Goal: Information Seeking & Learning: Find specific fact

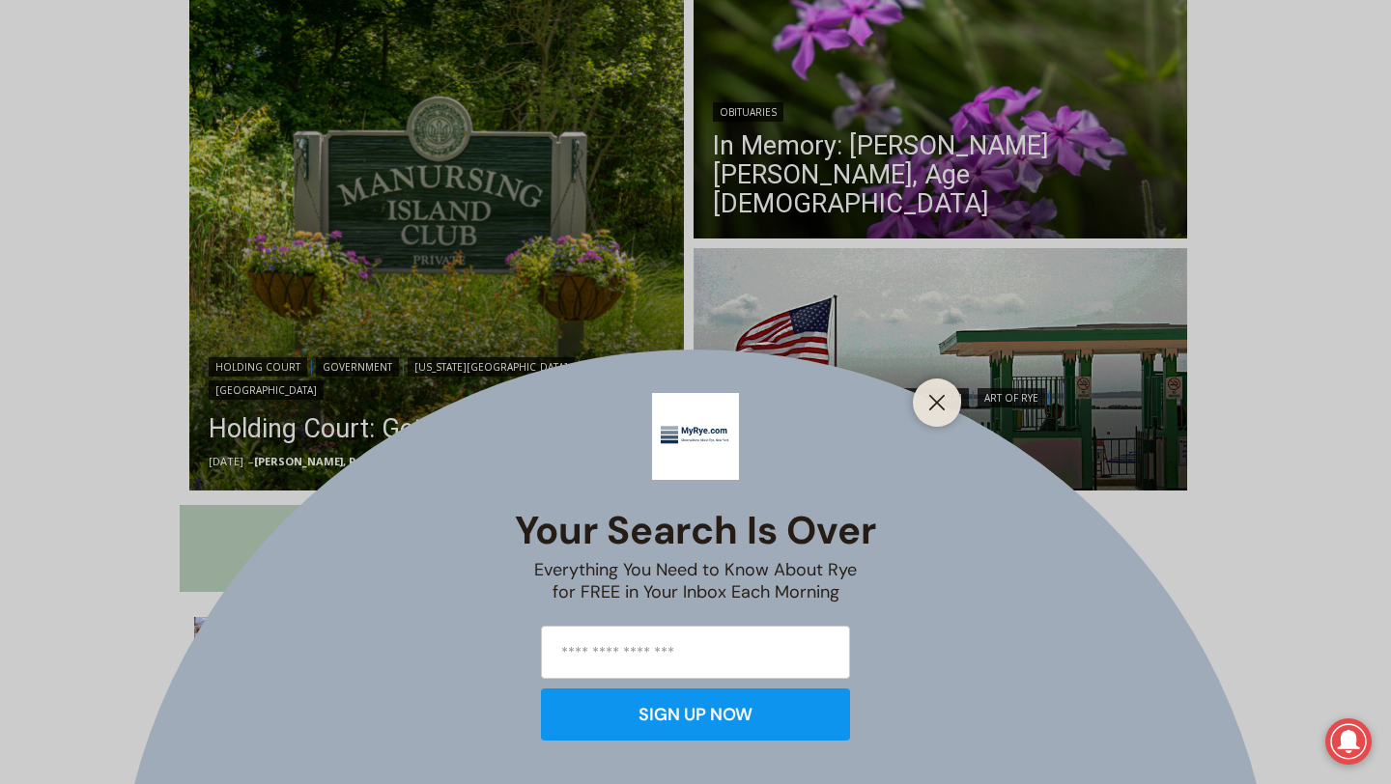
scroll to position [545, 0]
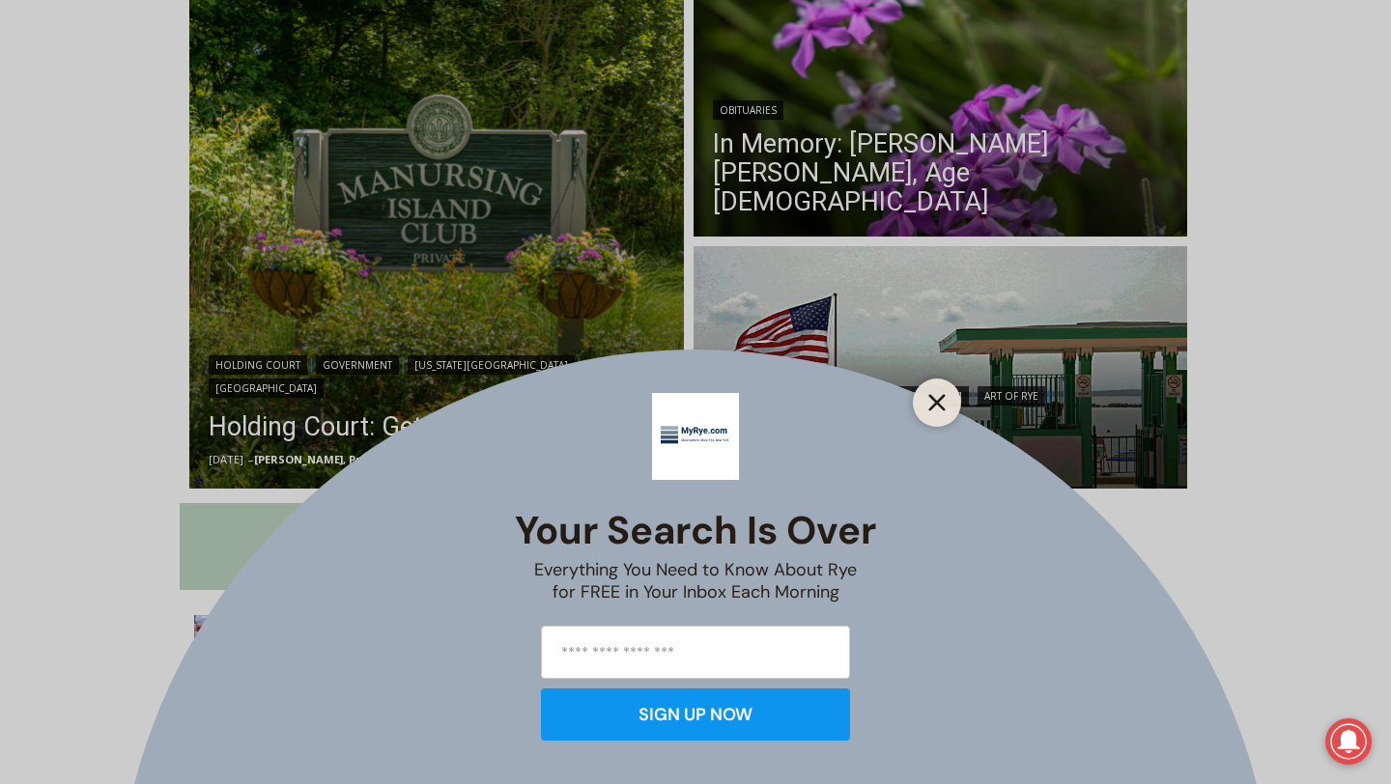
click at [942, 406] on icon "Close" at bounding box center [936, 402] width 17 height 17
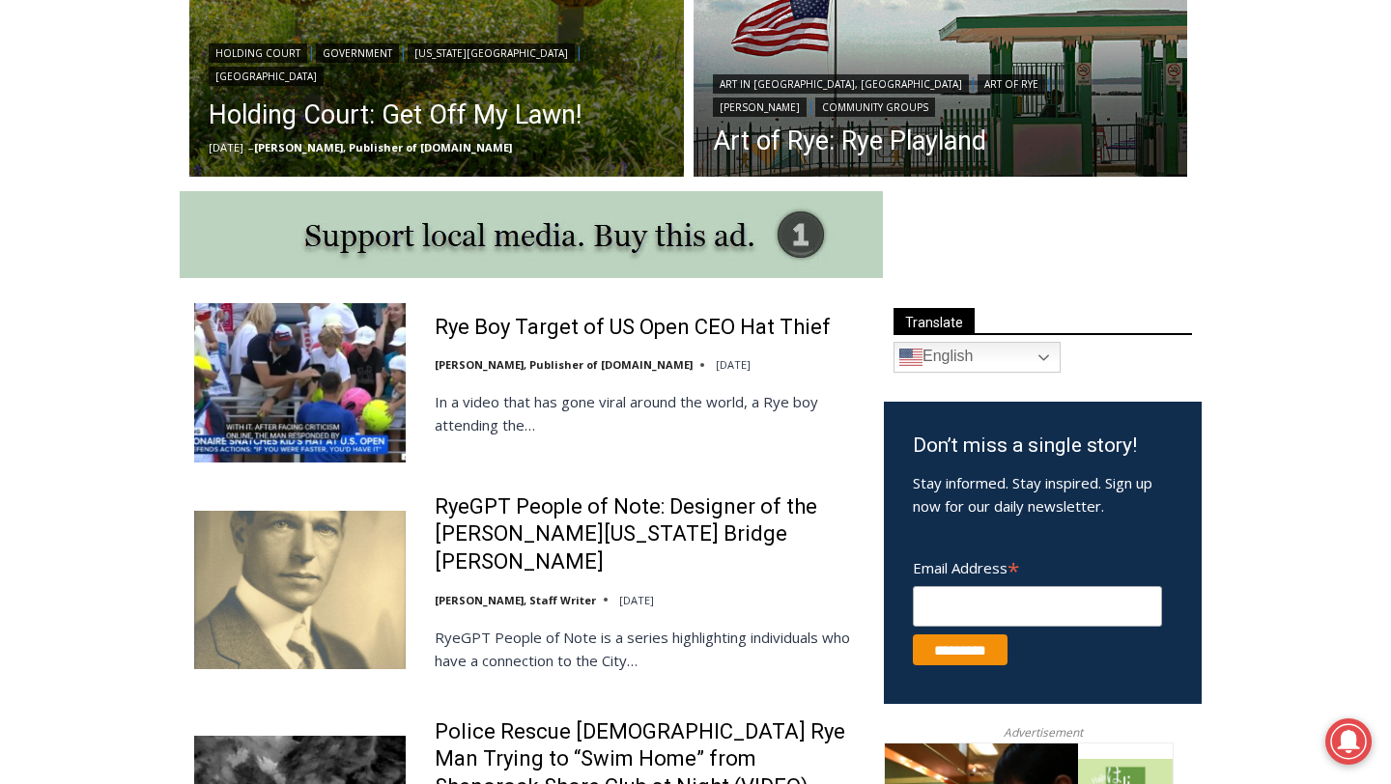
scroll to position [863, 0]
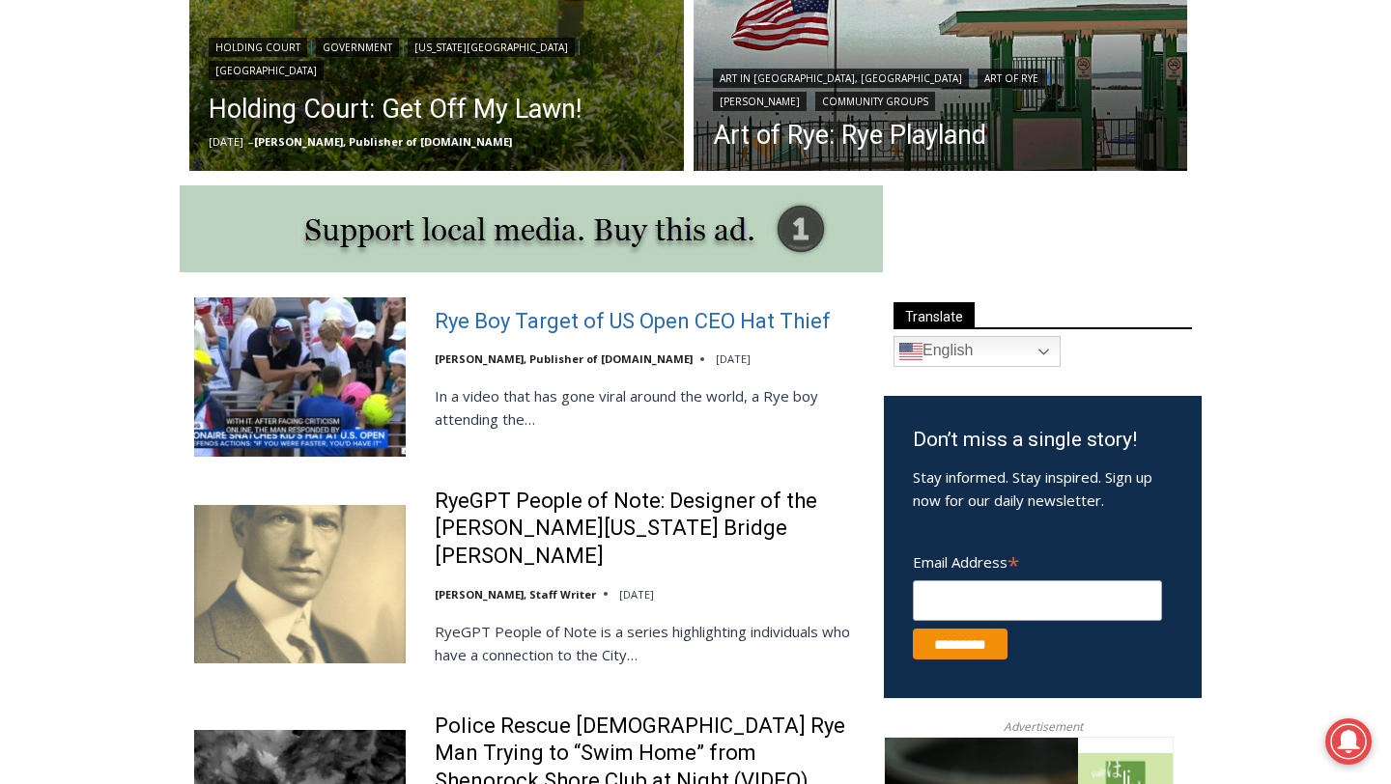
click at [642, 315] on link "Rye Boy Target of US Open CEO Hat Thief" at bounding box center [633, 322] width 396 height 28
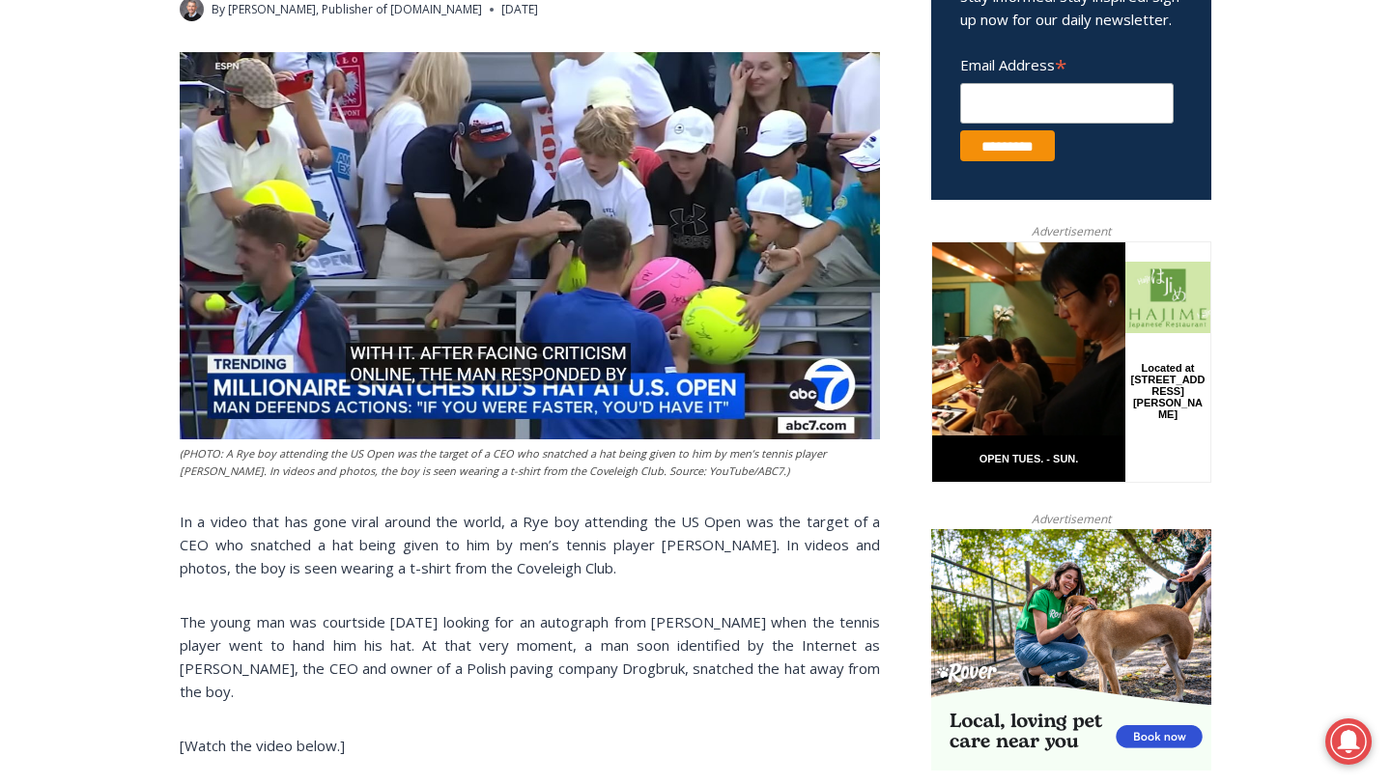
scroll to position [820, 0]
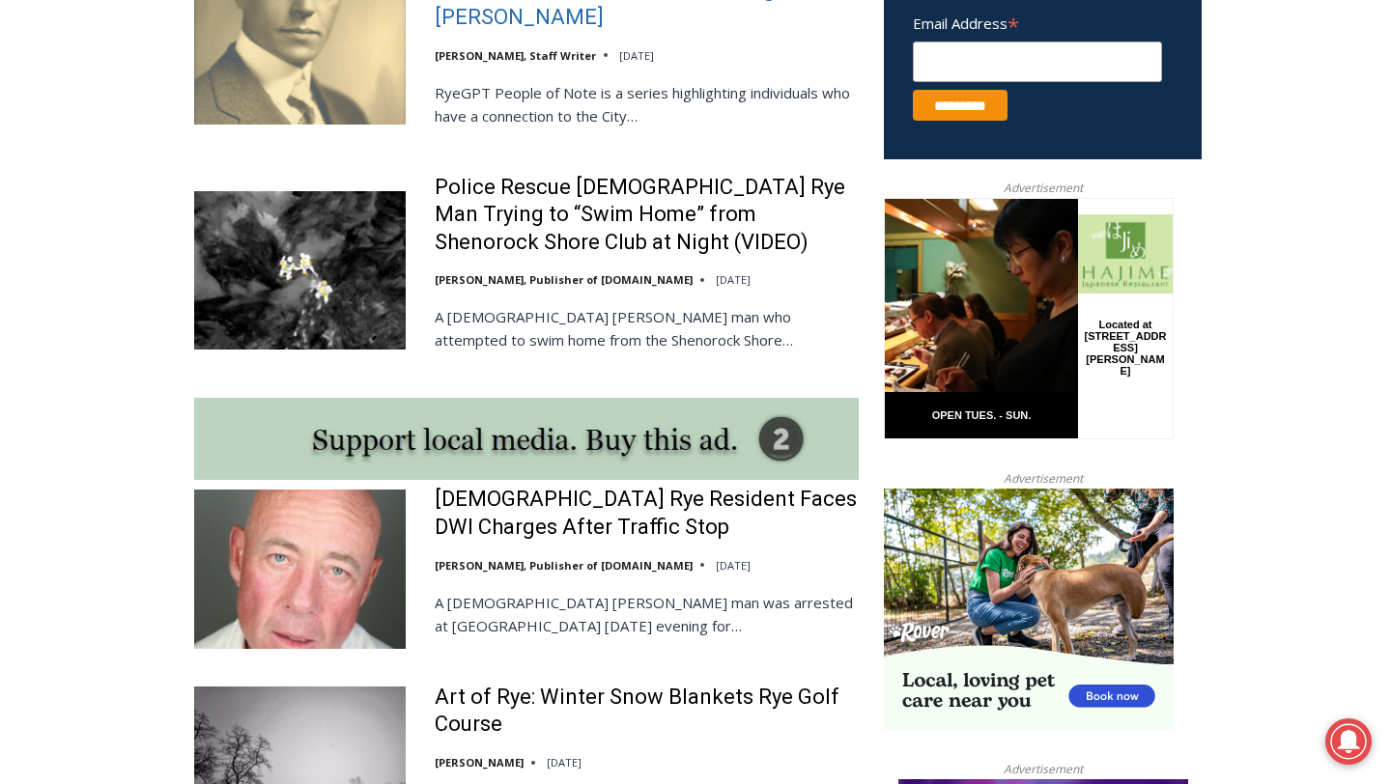
scroll to position [1404, 0]
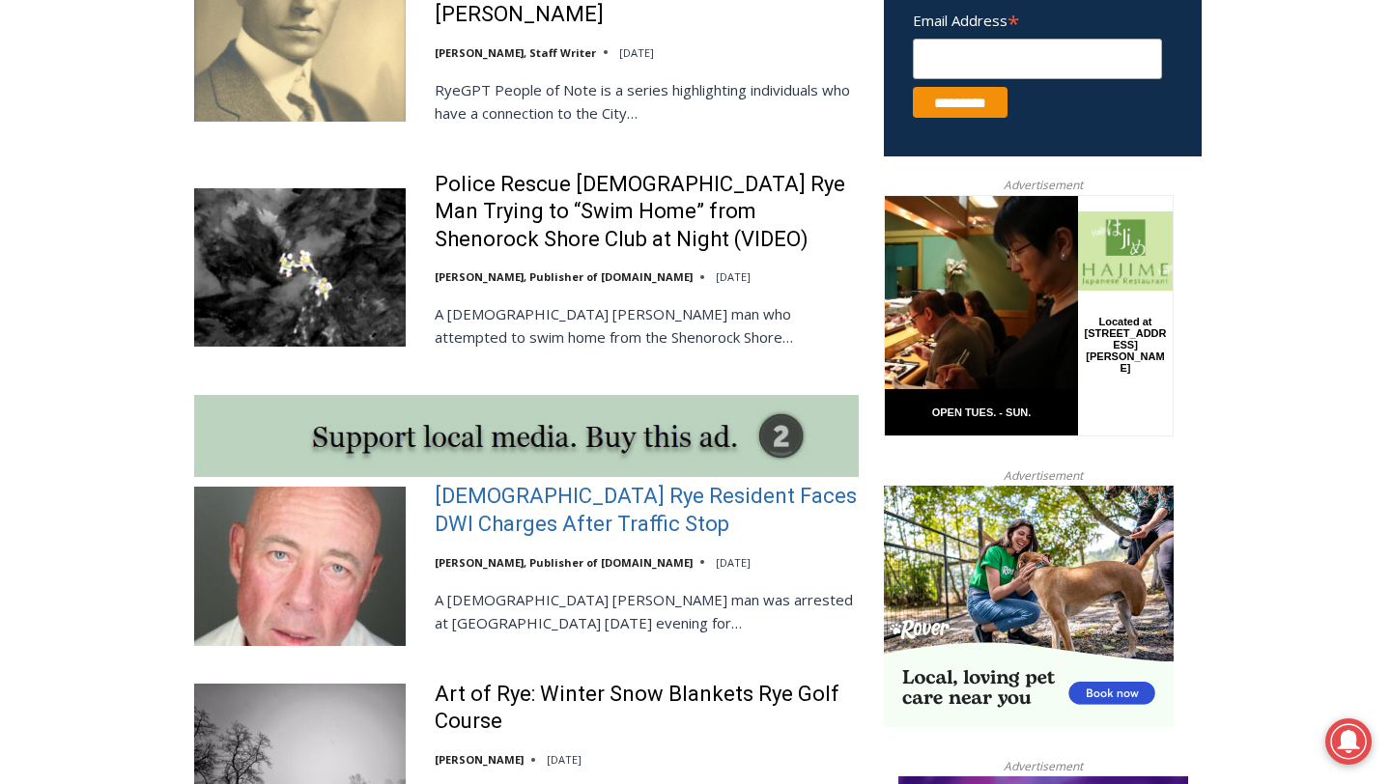
click at [637, 487] on link "[DEMOGRAPHIC_DATA] Rye Resident Faces DWI Charges After Traffic Stop" at bounding box center [647, 510] width 424 height 55
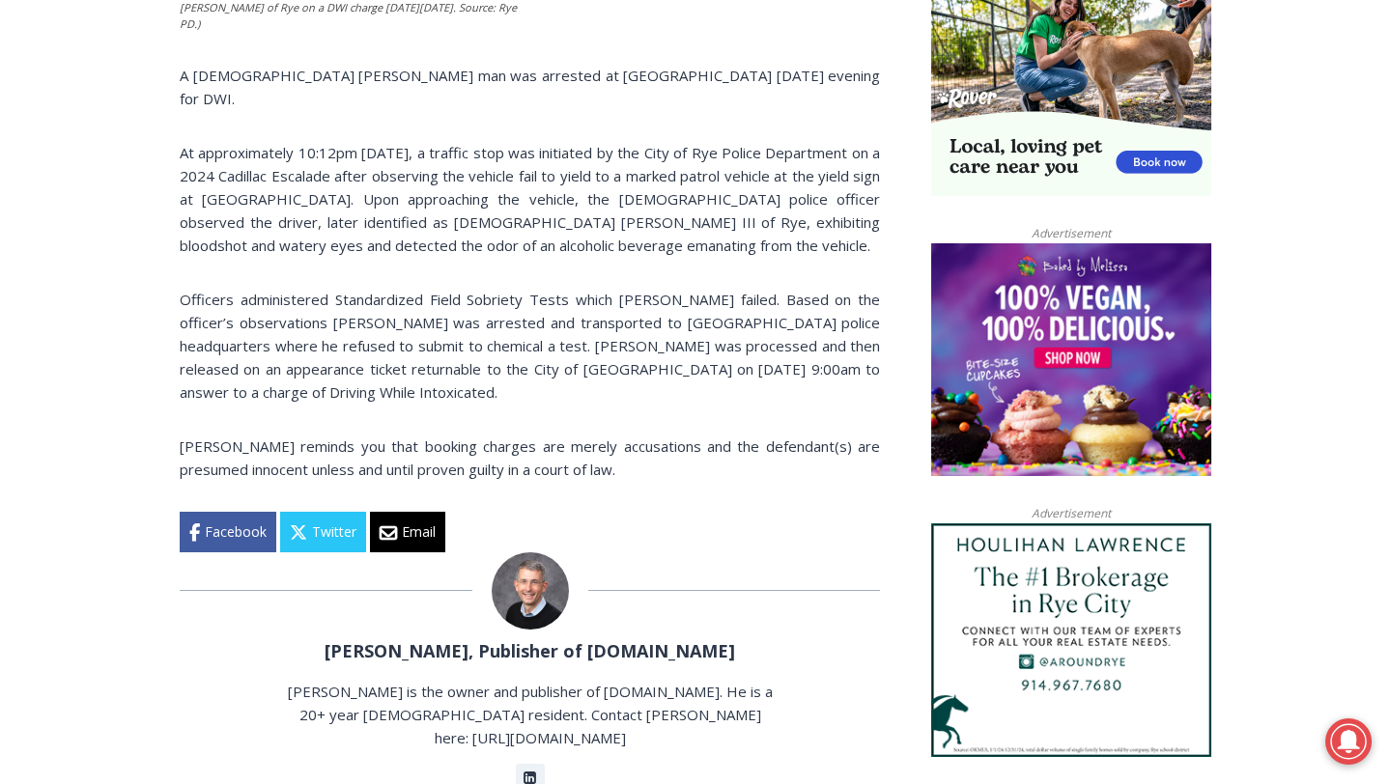
scroll to position [1334, 0]
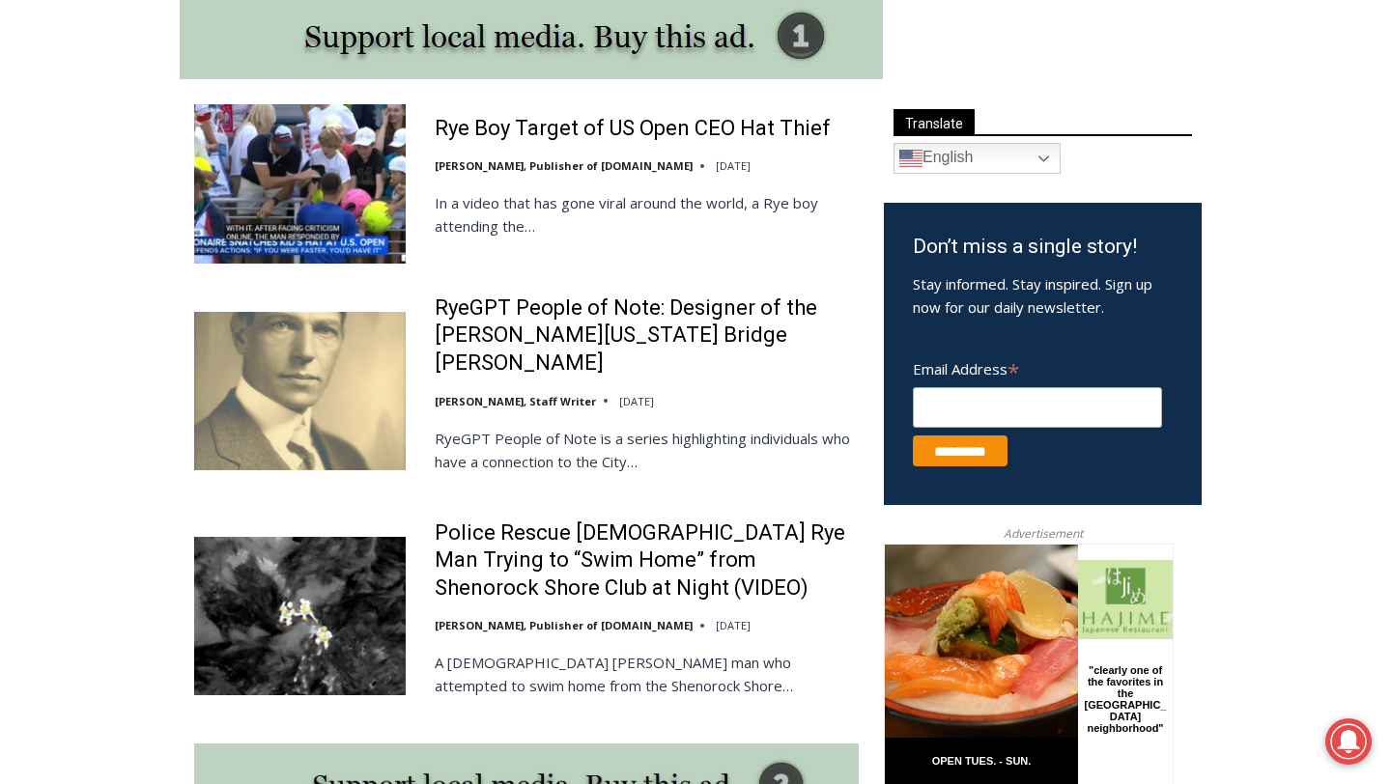
scroll to position [1054, 0]
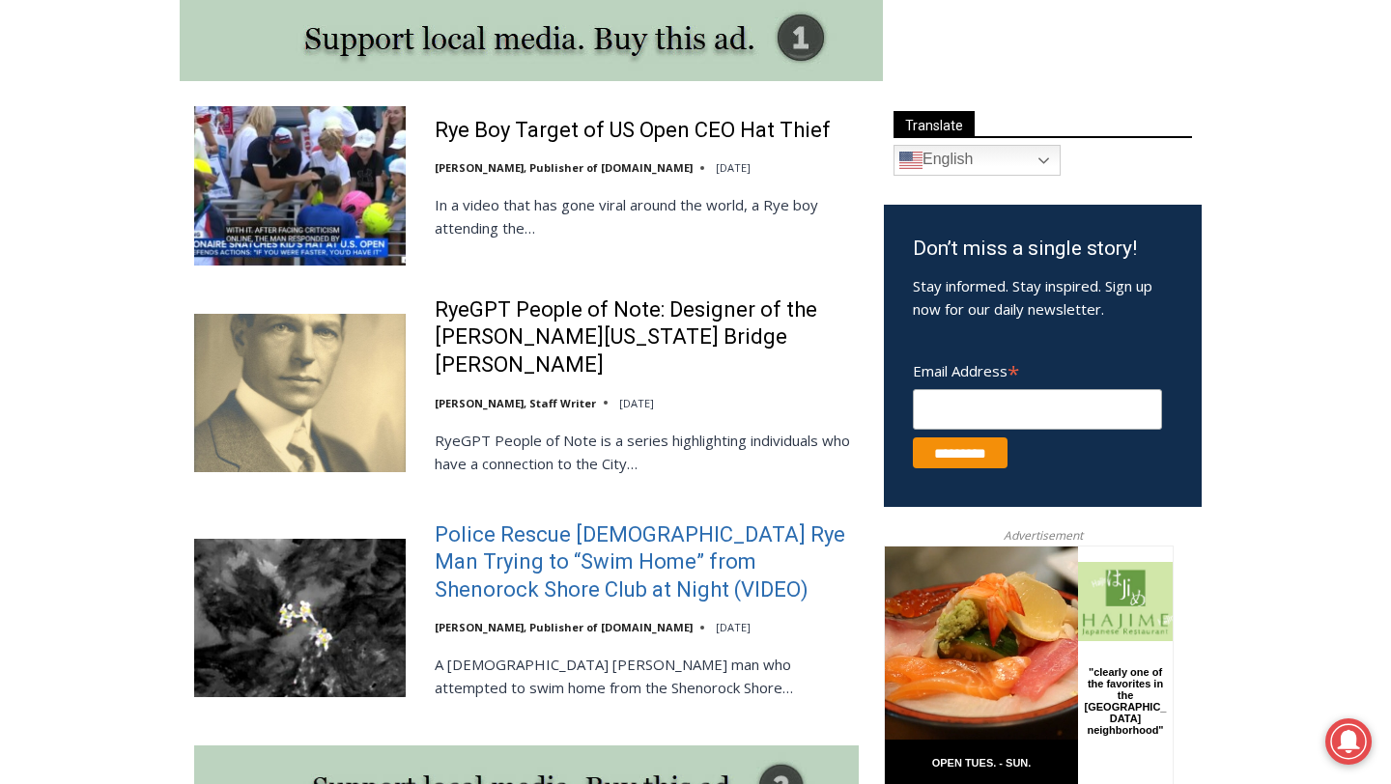
click at [676, 538] on link "Police Rescue [DEMOGRAPHIC_DATA] Rye Man Trying to “Swim Home” from Shenorock S…" at bounding box center [647, 563] width 424 height 83
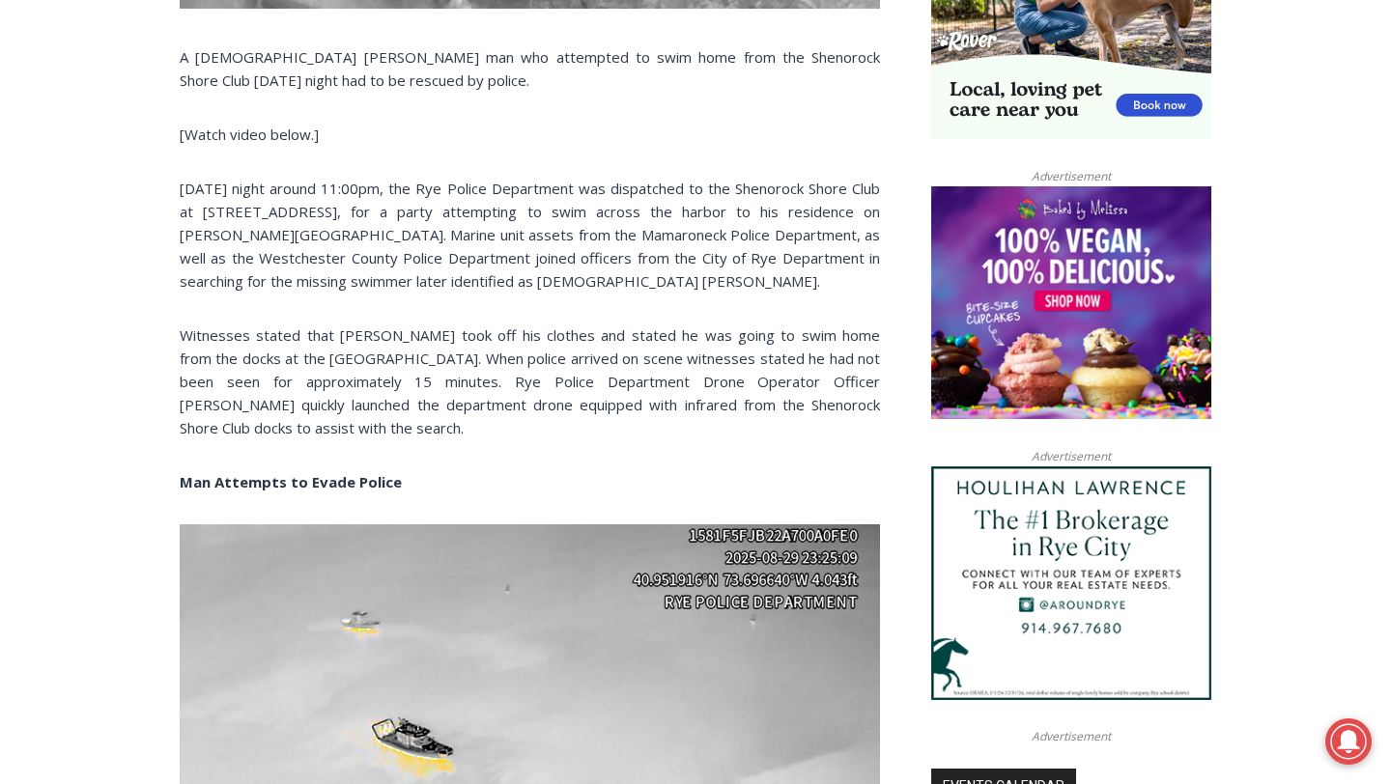
scroll to position [1391, 0]
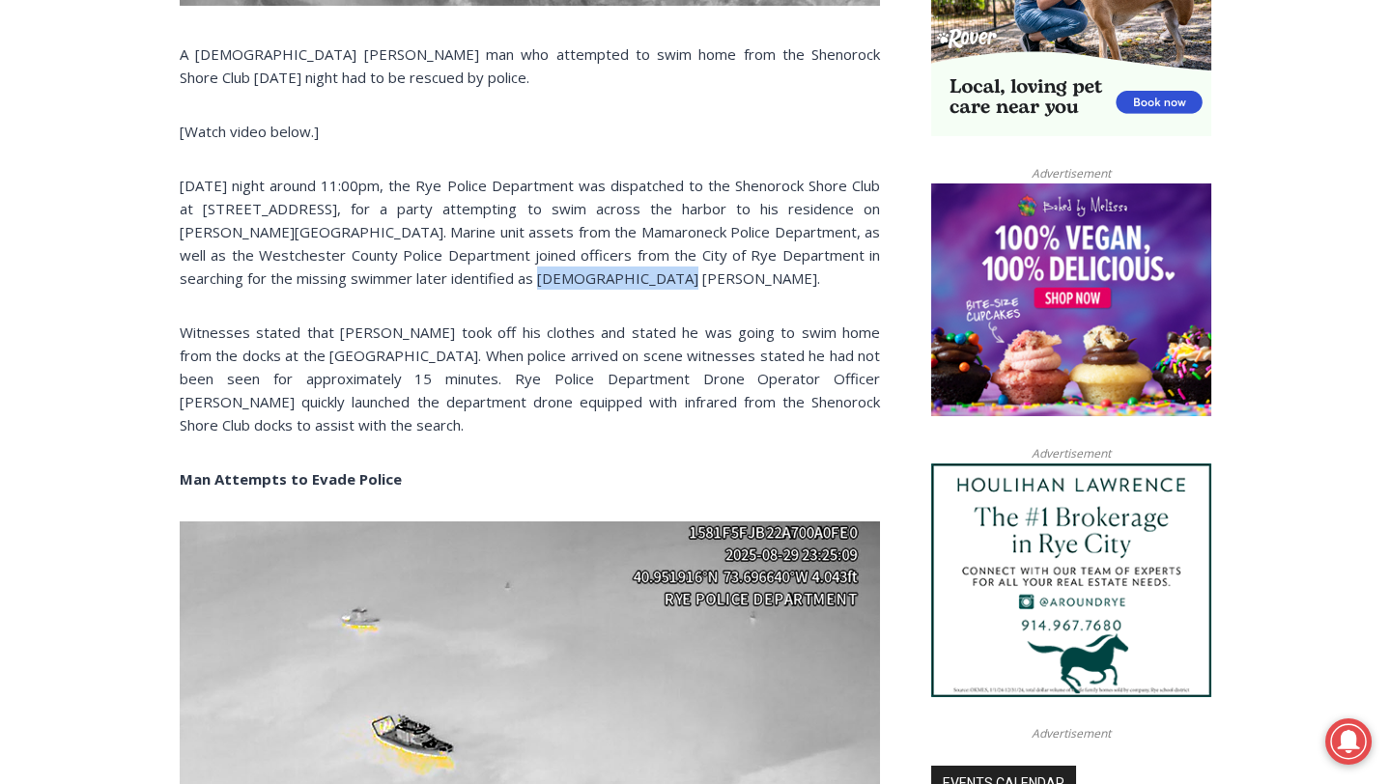
drag, startPoint x: 446, startPoint y: 279, endPoint x: 576, endPoint y: 268, distance: 129.9
click at [576, 268] on p "[DATE] night around 11:00pm, the Rye Police Department was dispatched to the Sh…" at bounding box center [530, 232] width 700 height 116
copy p "[PERSON_NAME]."
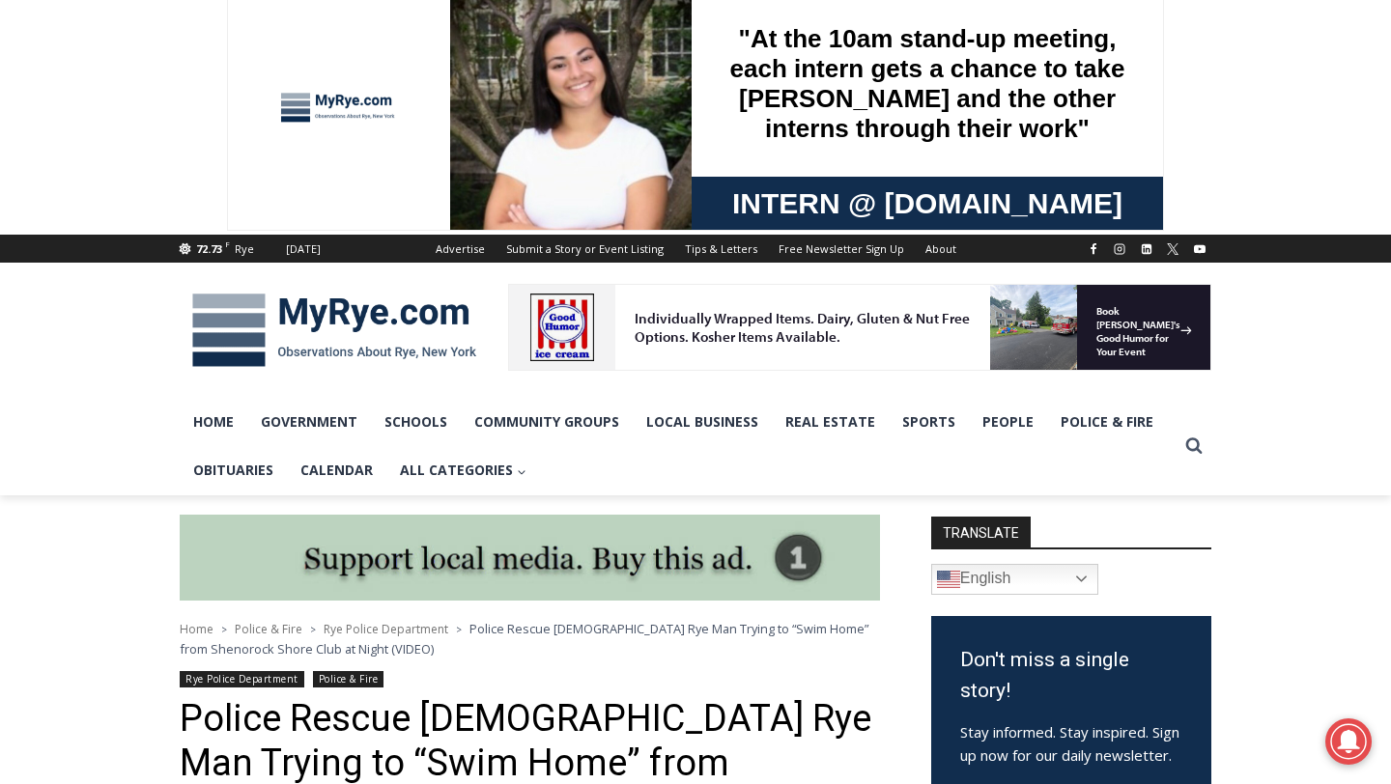
scroll to position [0, 0]
